Goal: Task Accomplishment & Management: Use online tool/utility

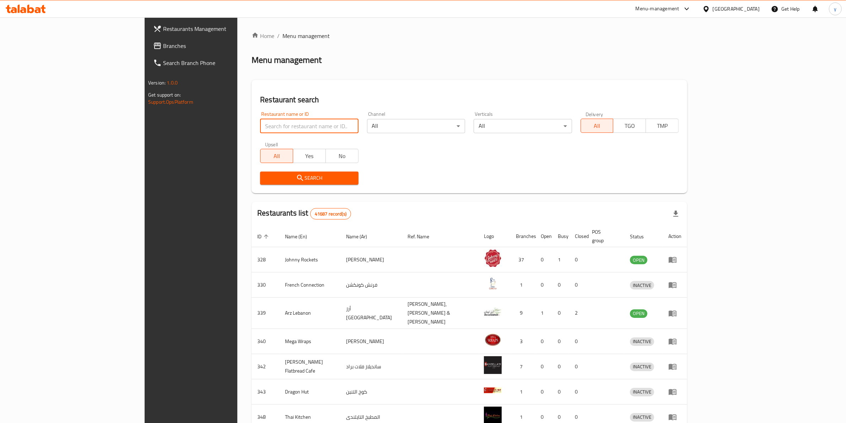
click at [260, 124] on input "search" at bounding box center [309, 126] width 98 height 14
paste input "778726"
type input "778726"
click at [163, 33] on span "Restaurants Management" at bounding box center [221, 29] width 117 height 9
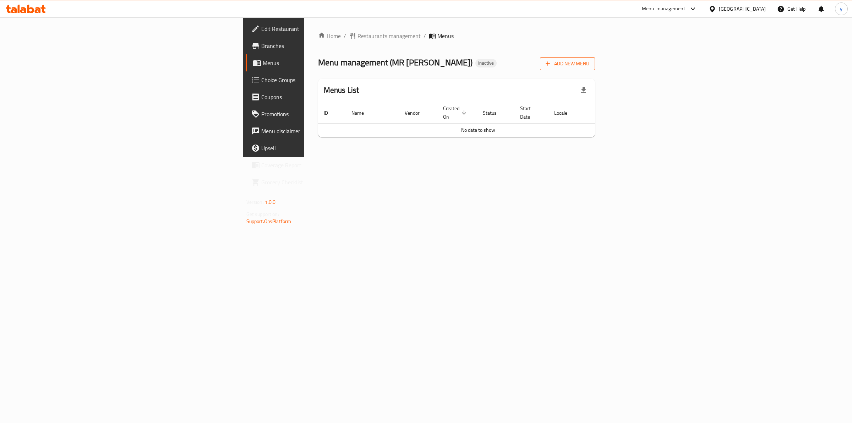
click at [590, 67] on span "Add New Menu" at bounding box center [568, 63] width 44 height 9
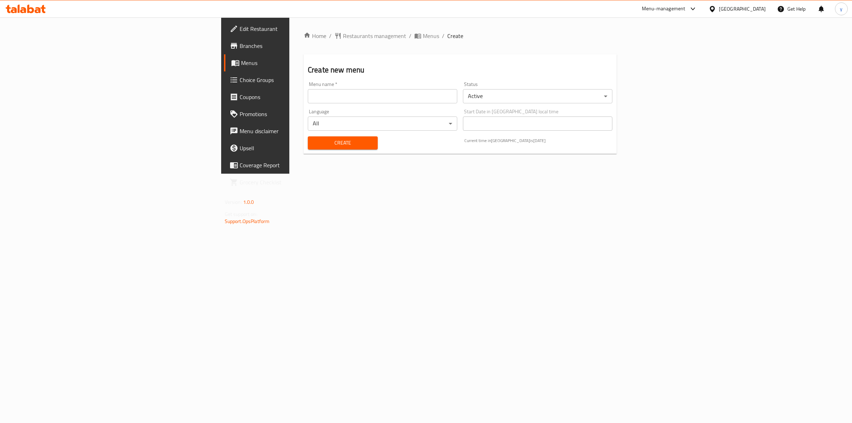
click at [390, 91] on input "text" at bounding box center [383, 96] width 150 height 14
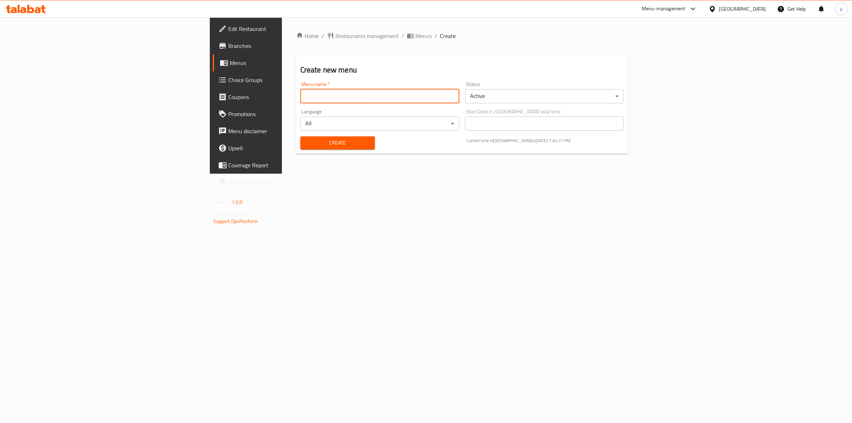
type input "\"
type input "yousf e"
click at [300, 136] on button "Create" at bounding box center [337, 142] width 75 height 13
click at [416, 36] on span "Menus" at bounding box center [424, 36] width 16 height 9
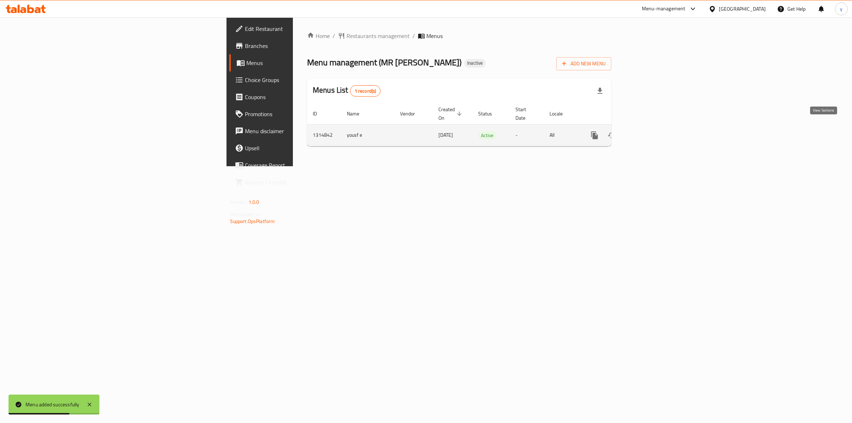
click at [649, 132] on icon "enhanced table" at bounding box center [646, 135] width 6 height 6
